Goal: Navigation & Orientation: Understand site structure

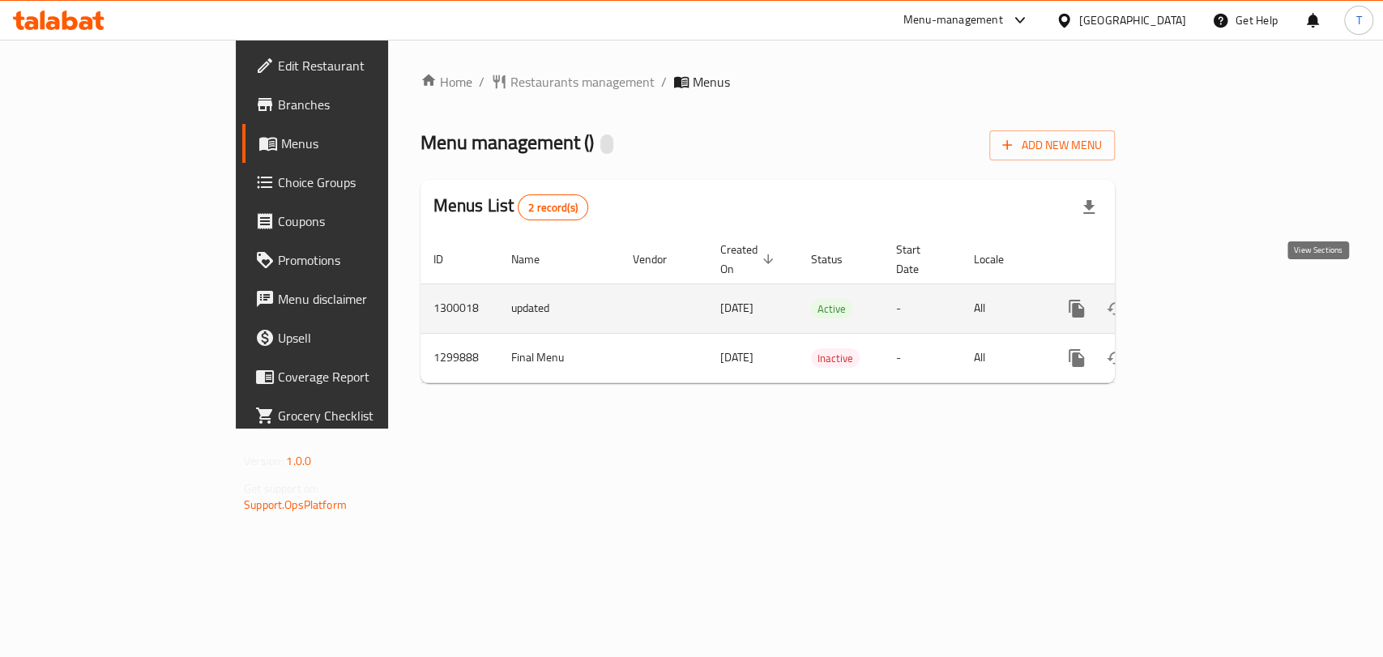
click at [1204, 299] on icon "enhanced table" at bounding box center [1193, 308] width 19 height 19
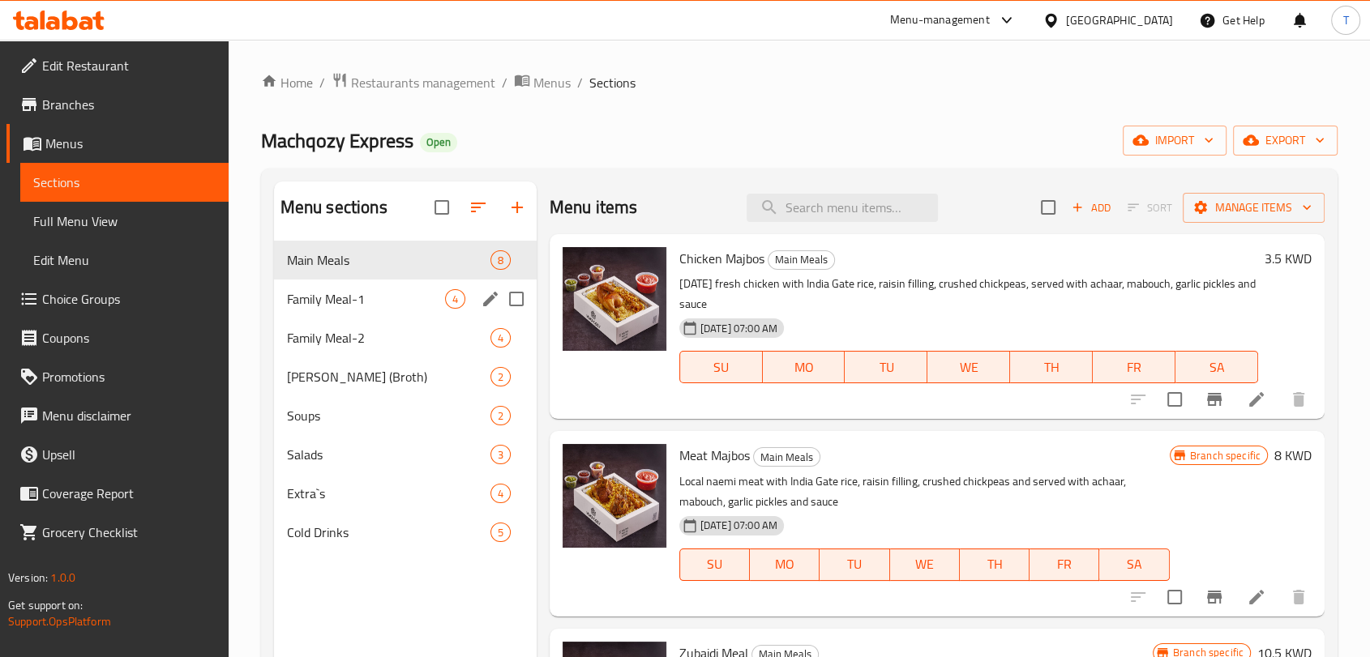
click at [318, 310] on div "Family Meal-1 4" at bounding box center [405, 299] width 263 height 39
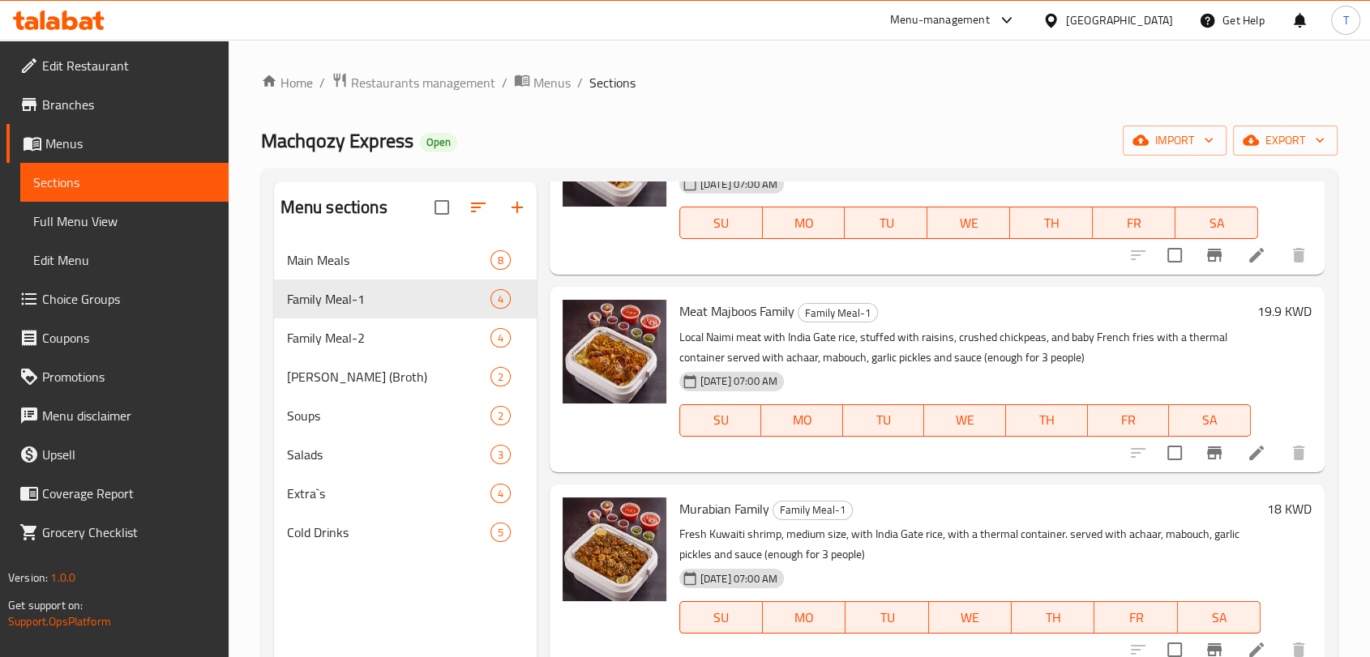
scroll to position [173, 0]
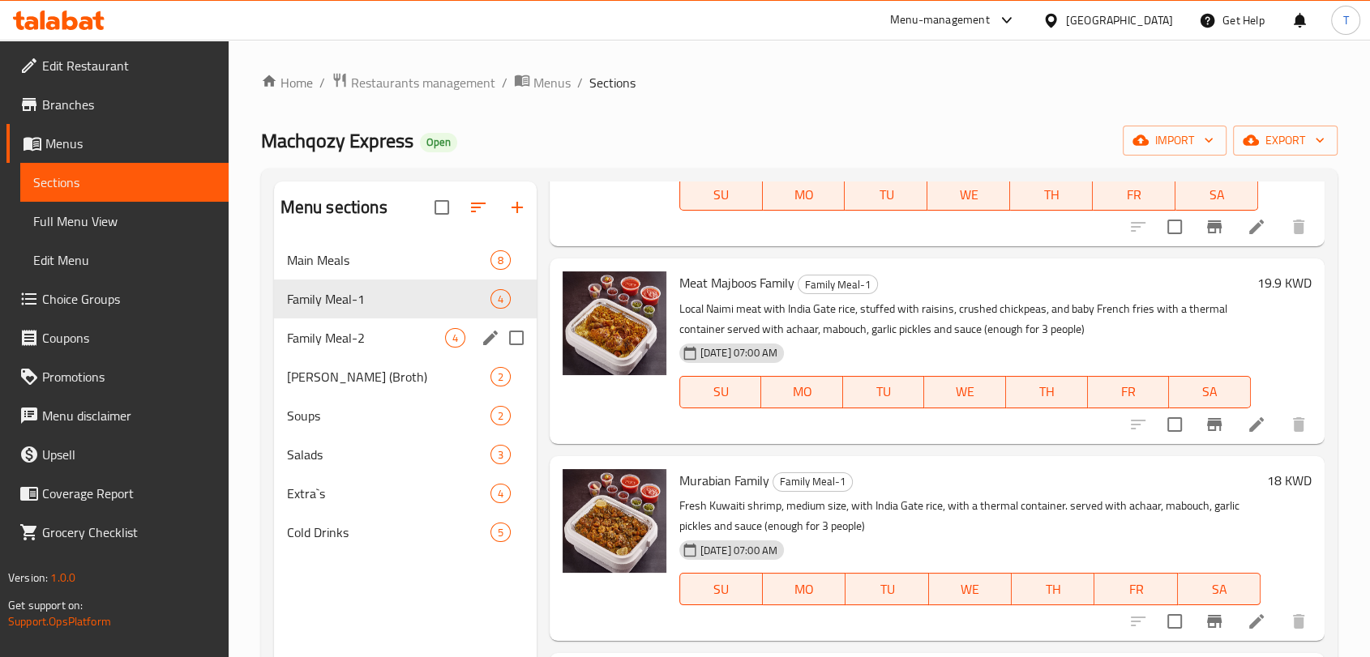
click at [365, 341] on span "Family Meal-2" at bounding box center [366, 337] width 158 height 19
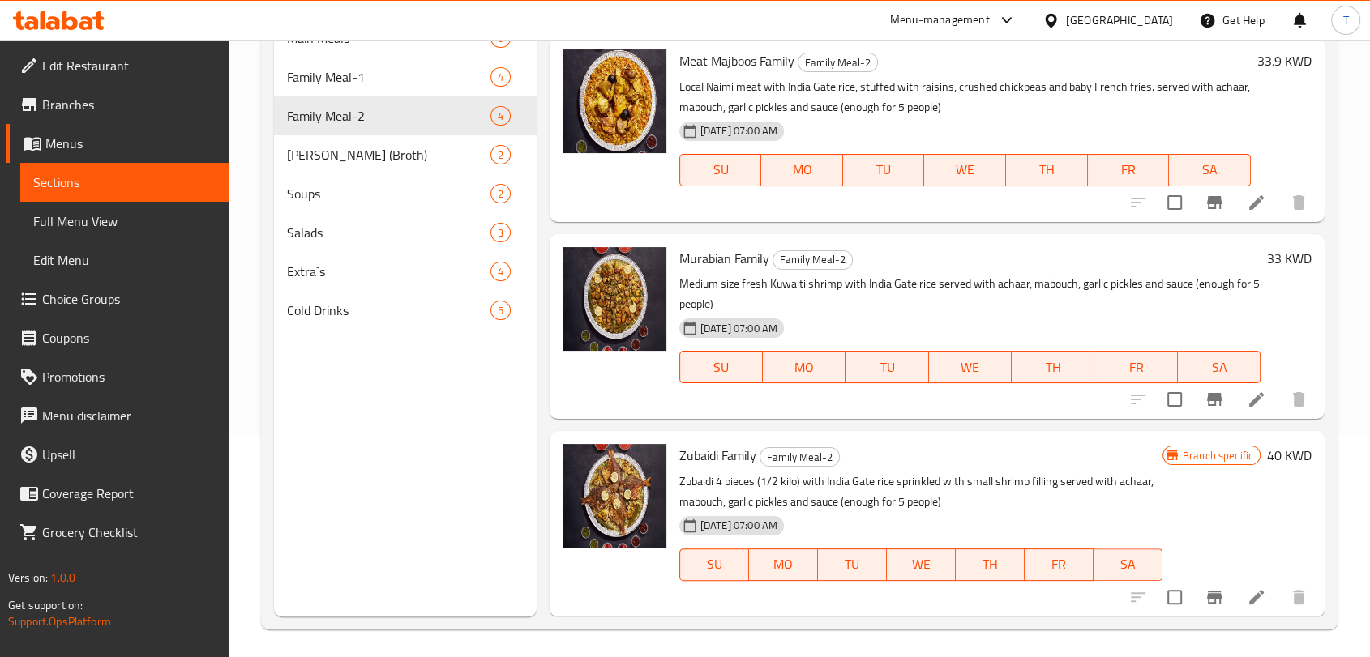
scroll to position [227, 0]
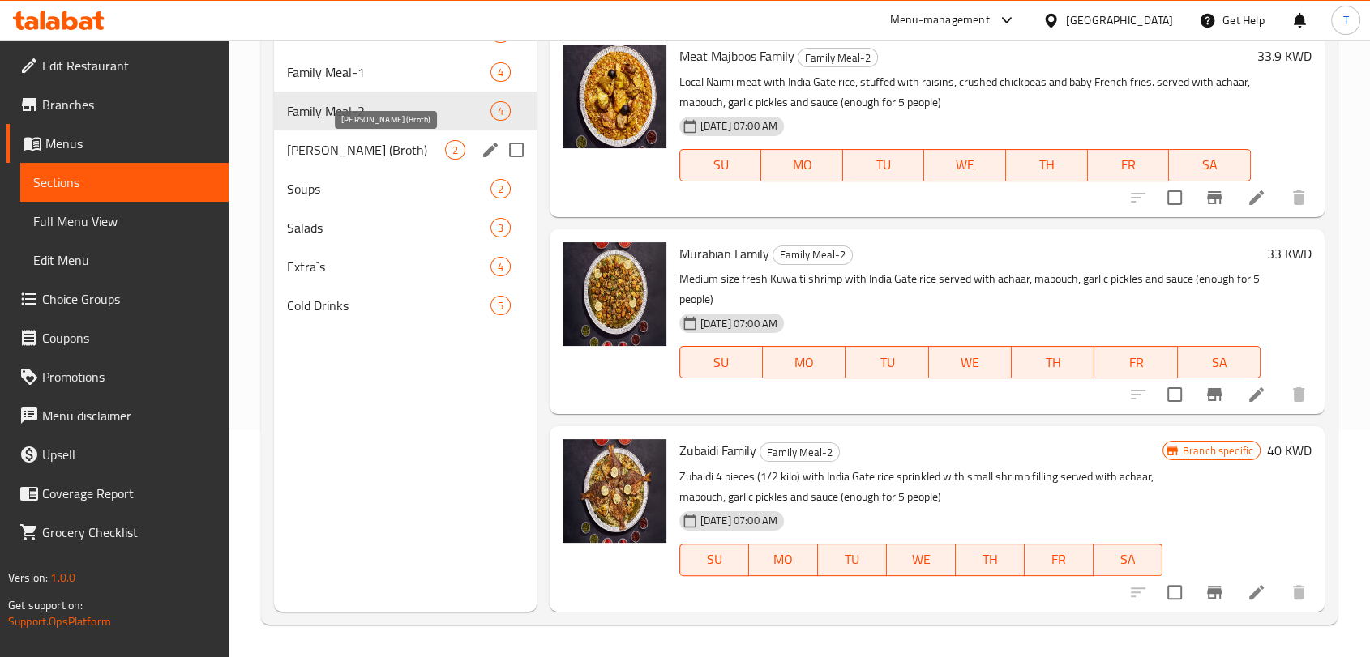
click at [385, 149] on span "[PERSON_NAME] (Broth)" at bounding box center [366, 149] width 158 height 19
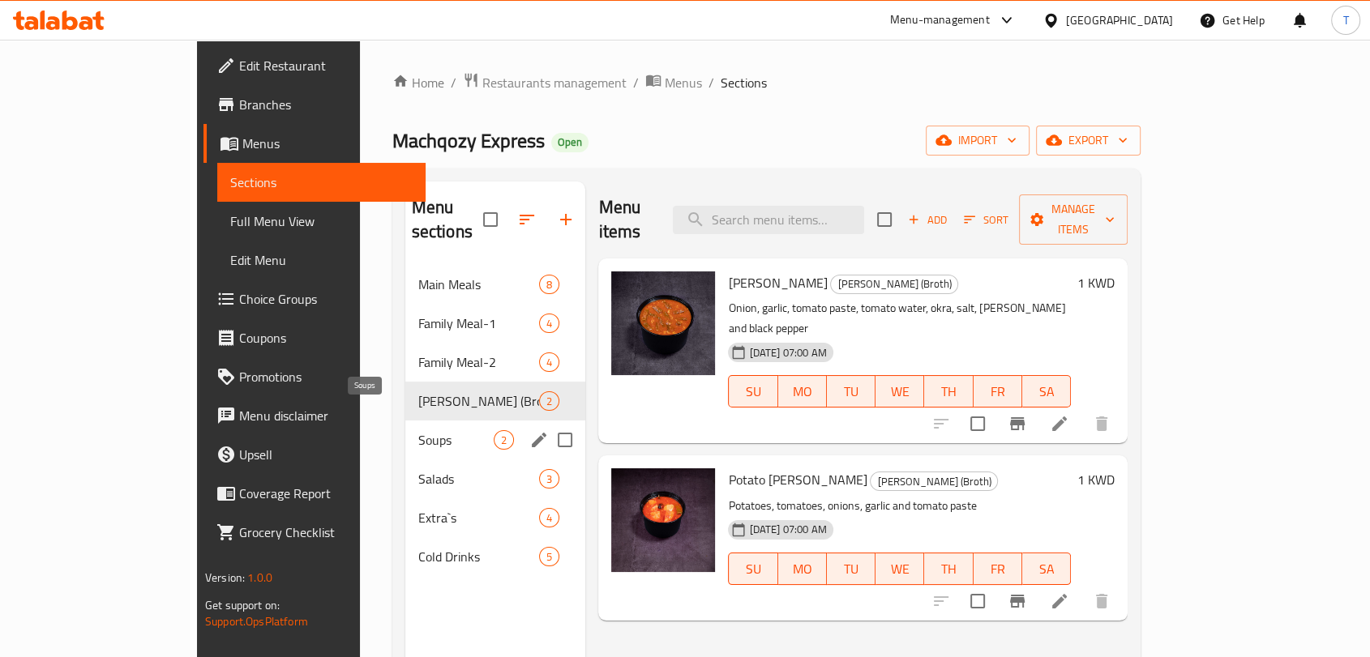
click at [418, 430] on span "Soups" at bounding box center [456, 439] width 76 height 19
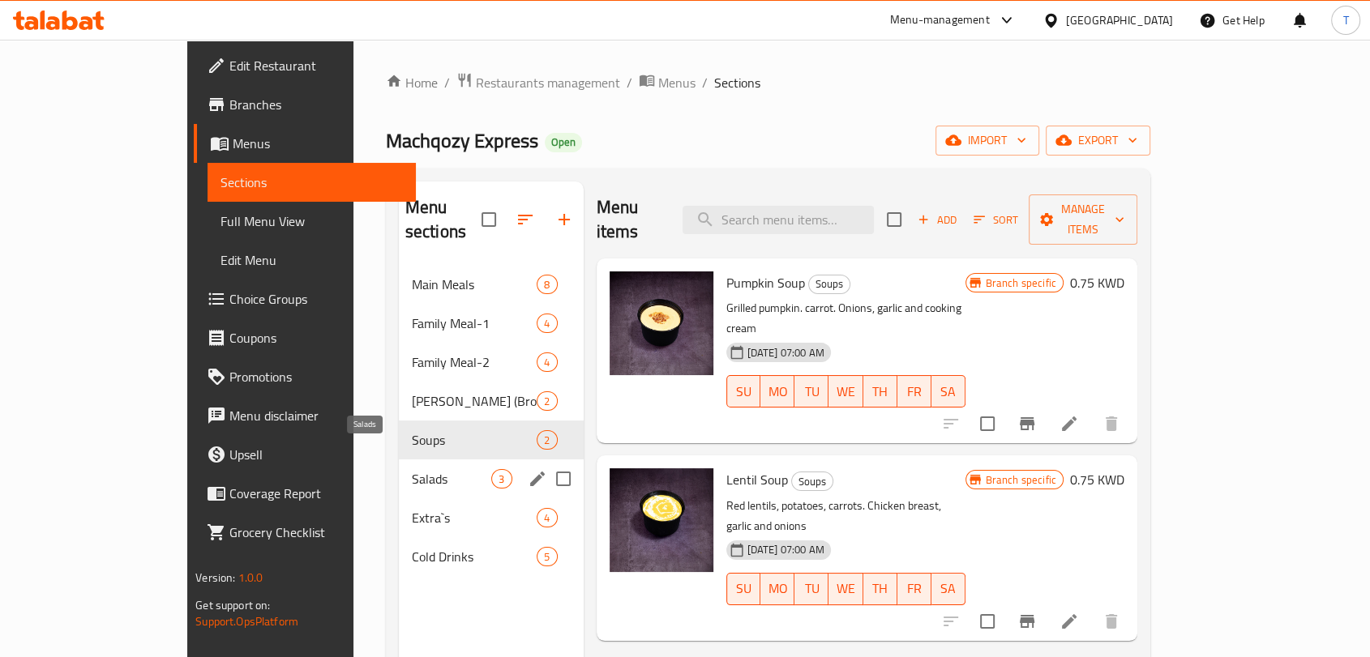
click at [412, 469] on span "Salads" at bounding box center [452, 478] width 80 height 19
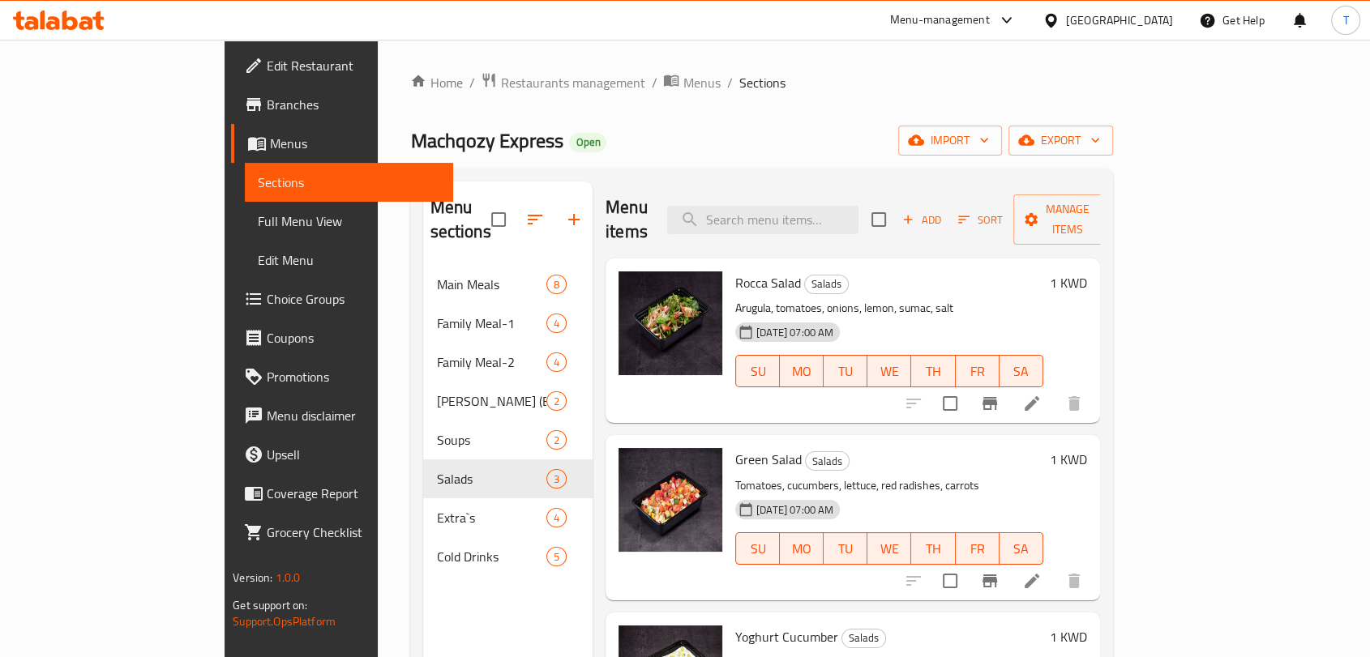
scroll to position [227, 0]
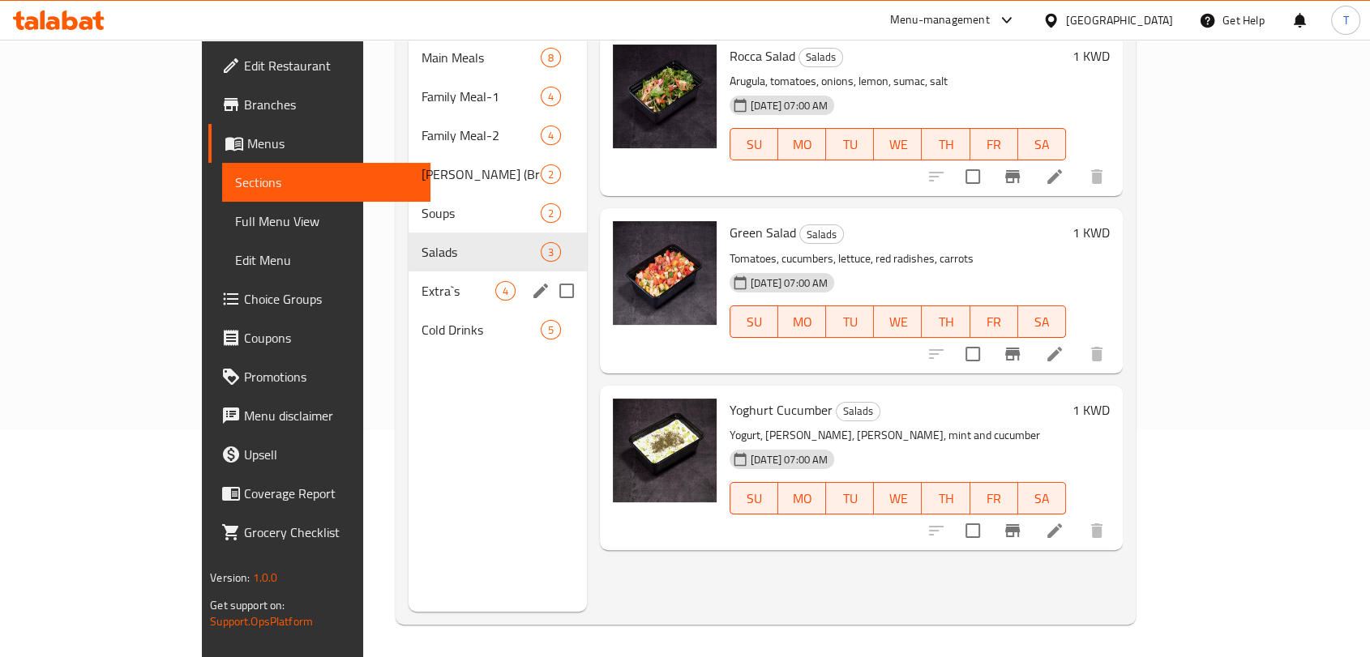
click at [408, 280] on div "Extra`s 4" at bounding box center [497, 291] width 178 height 39
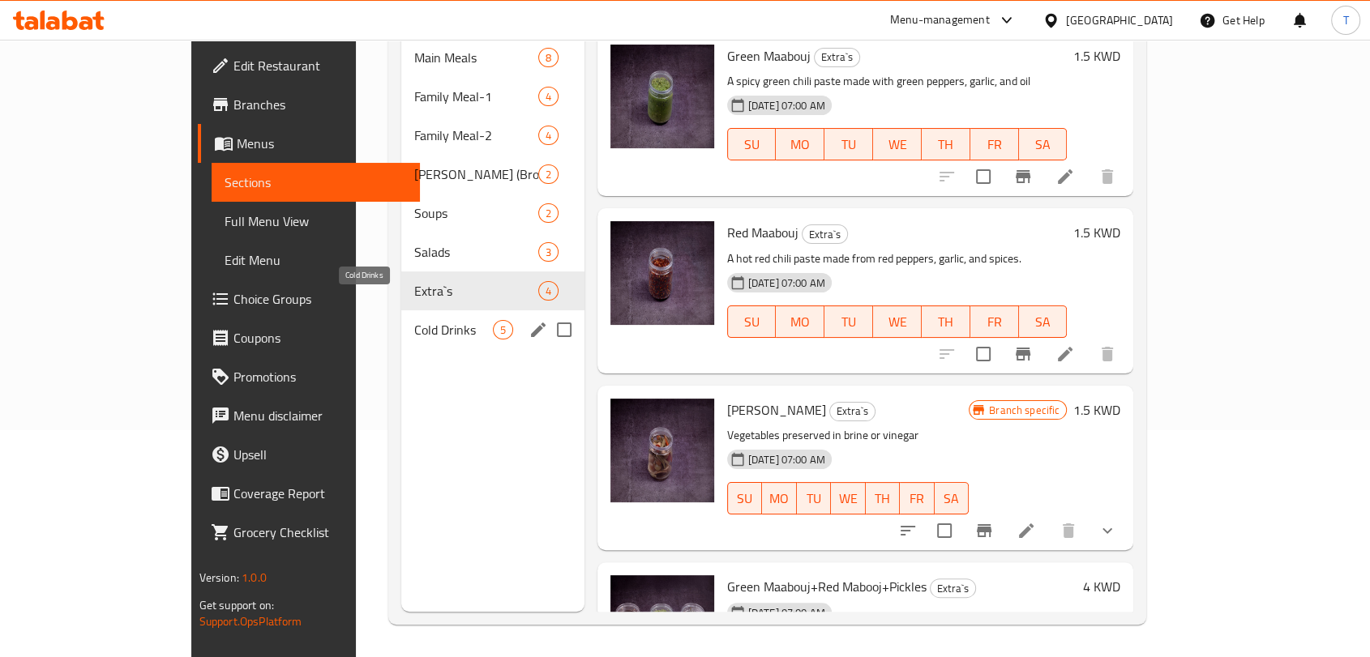
click at [414, 320] on span "Cold Drinks" at bounding box center [453, 329] width 79 height 19
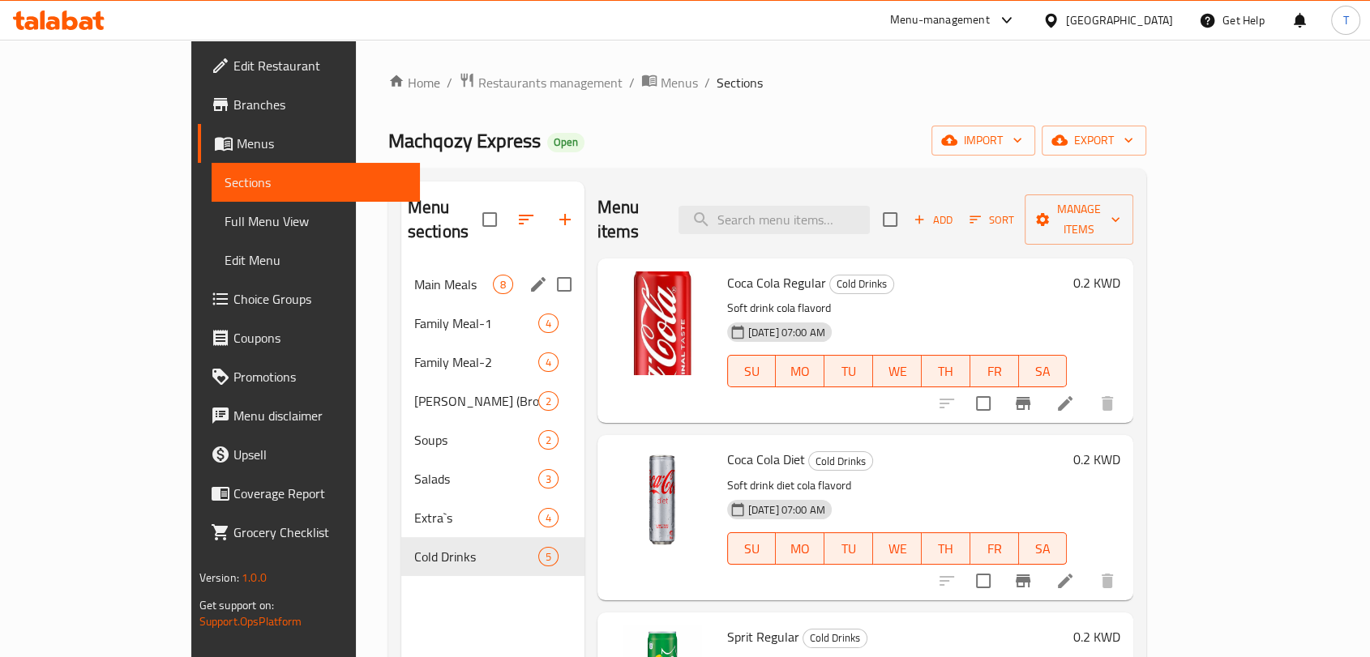
click at [414, 275] on span "Main Meals" at bounding box center [453, 284] width 79 height 19
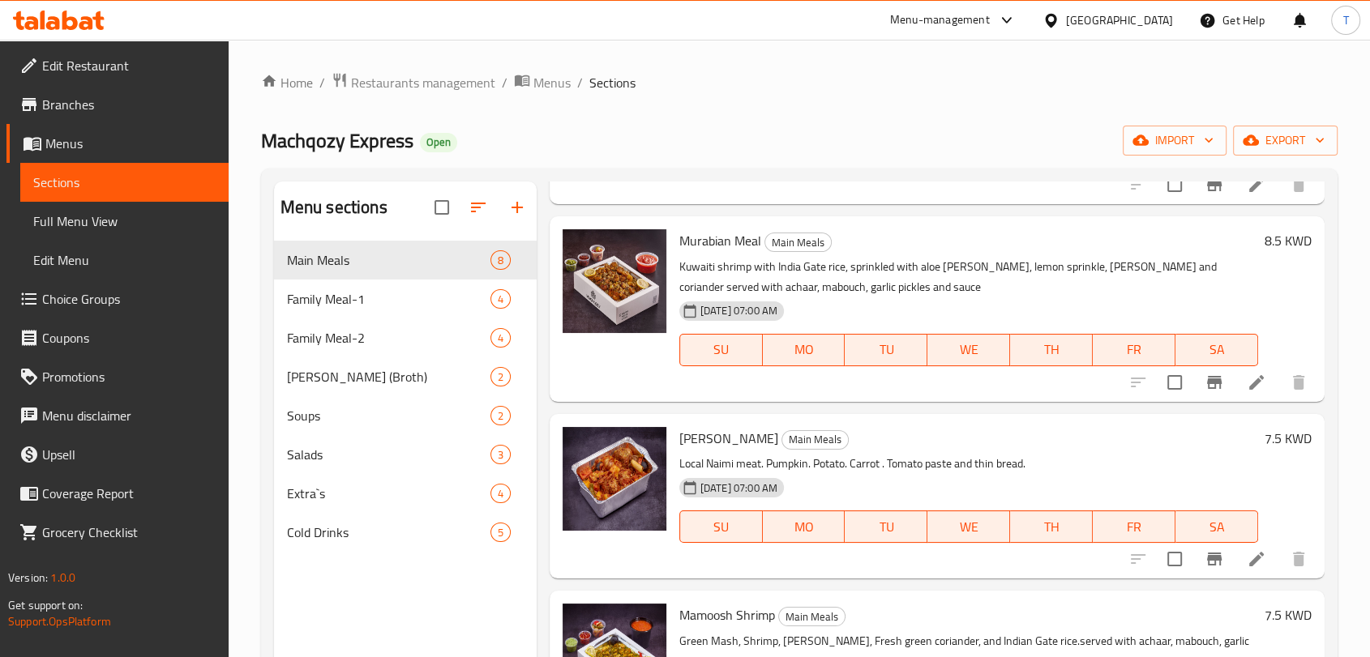
scroll to position [840, 0]
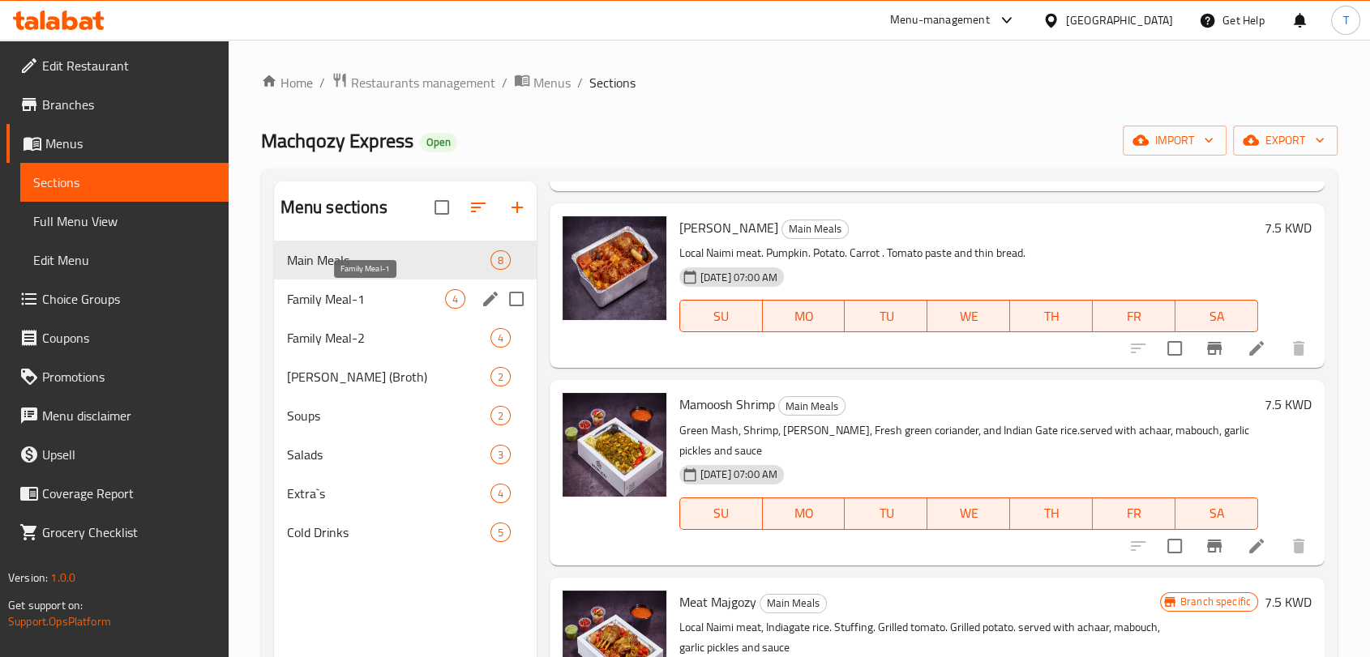
click at [360, 301] on span "Family Meal-1" at bounding box center [366, 298] width 158 height 19
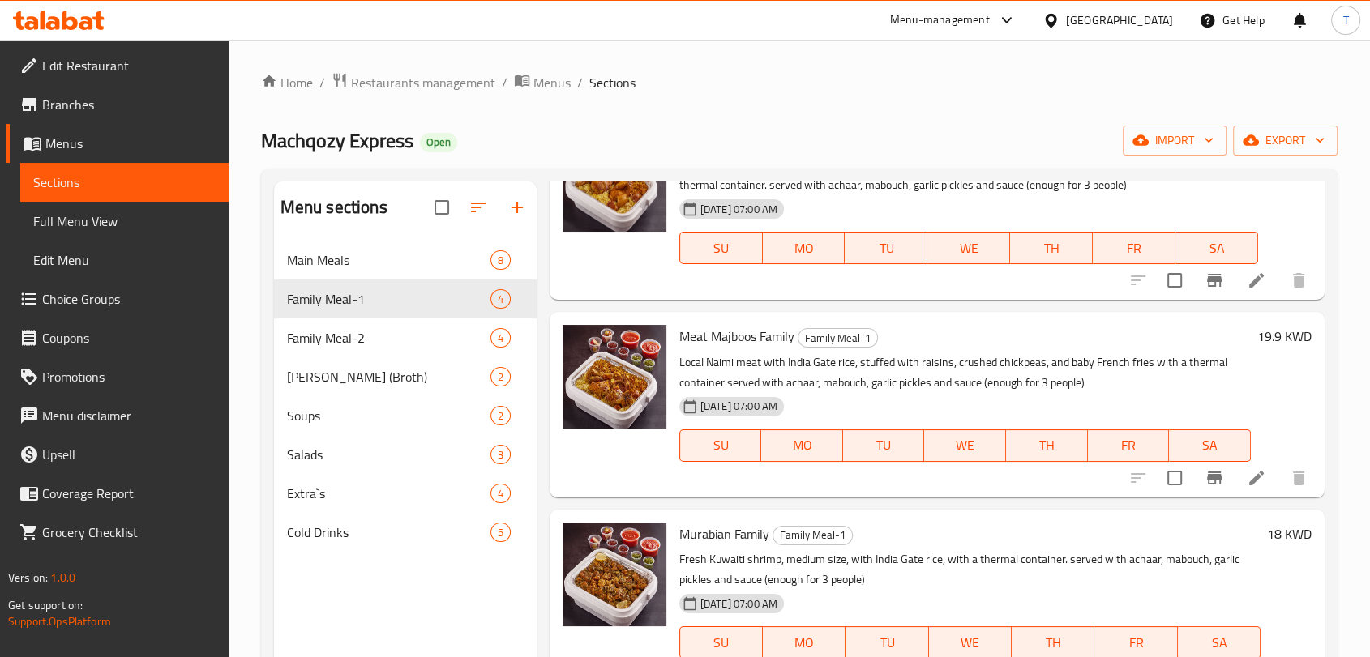
scroll to position [173, 0]
